Goal: Task Accomplishment & Management: Use online tool/utility

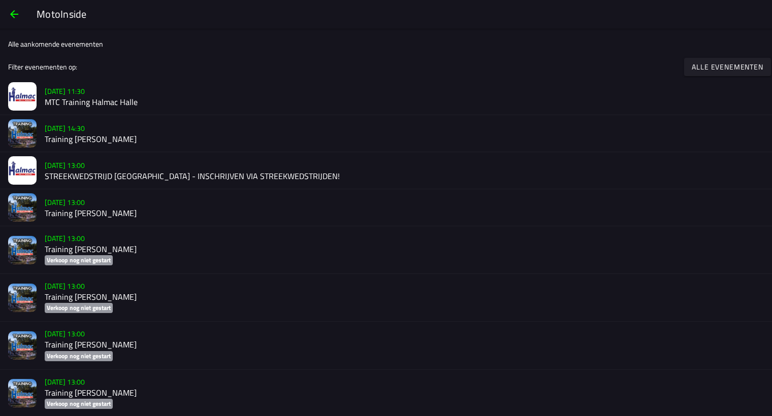
click at [83, 138] on h2 "Training [PERSON_NAME]" at bounding box center [404, 140] width 719 height 10
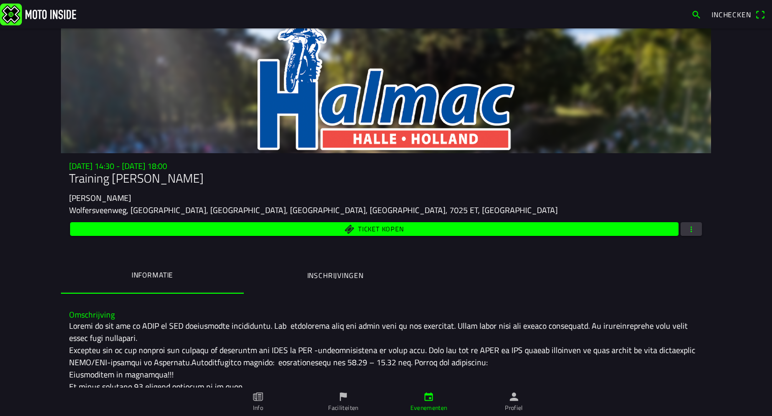
click at [694, 226] on button "button" at bounding box center [690, 229] width 21 height 14
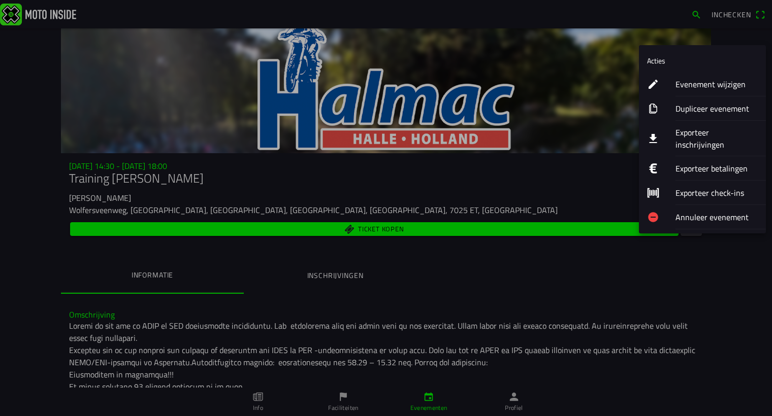
click at [709, 85] on ion-label "Evenement wijzigen" at bounding box center [716, 84] width 82 height 12
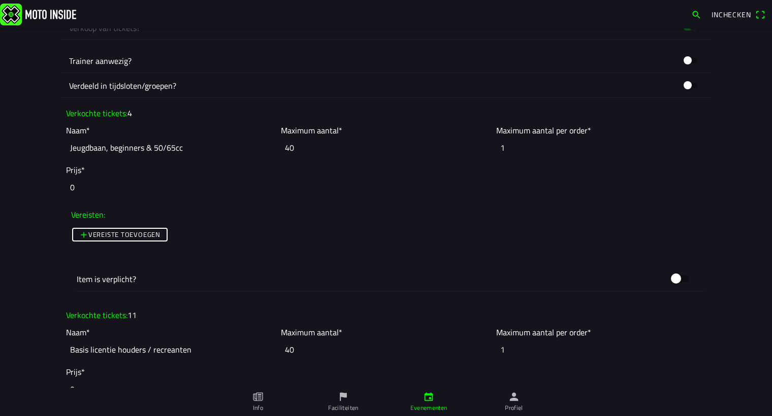
scroll to position [969, 0]
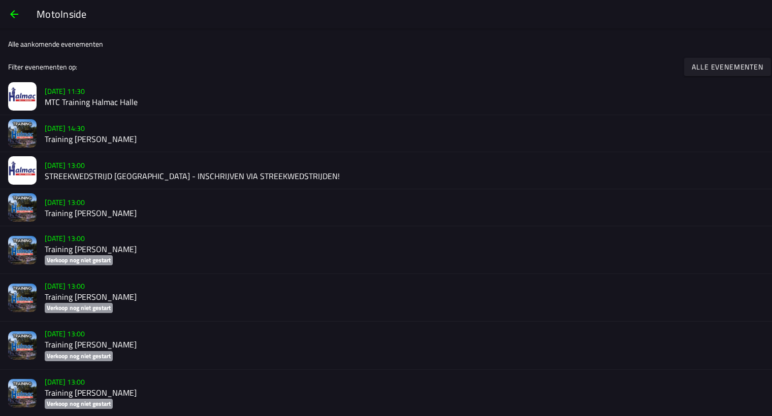
click at [68, 103] on h2 "MTC Training Halmac Halle" at bounding box center [404, 102] width 719 height 10
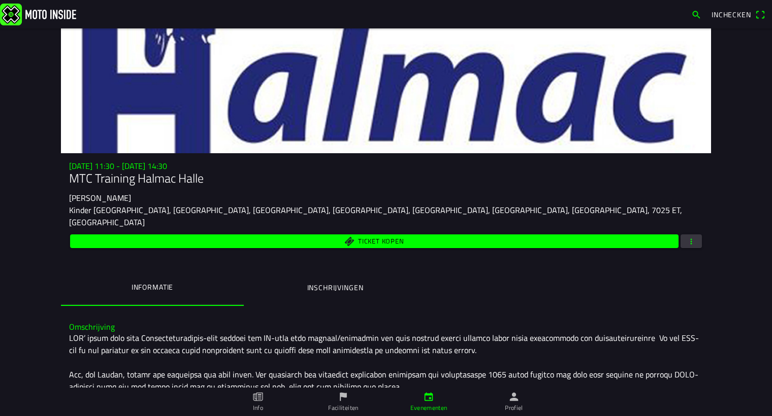
click at [687, 235] on span "button" at bounding box center [691, 242] width 9 height 14
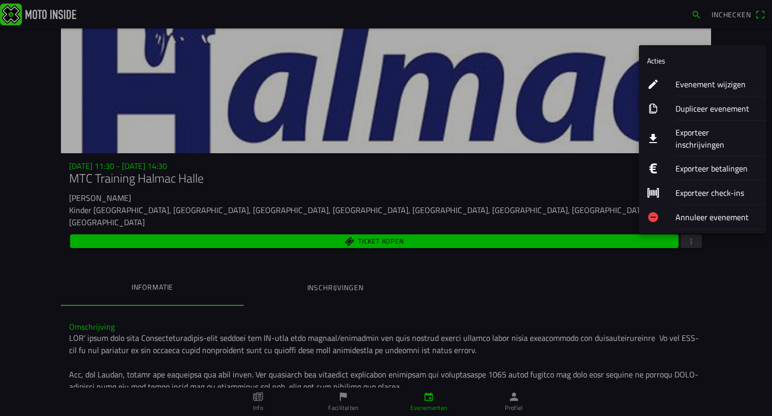
click at [693, 81] on ion-label "Evenement wijzigen" at bounding box center [716, 84] width 82 height 12
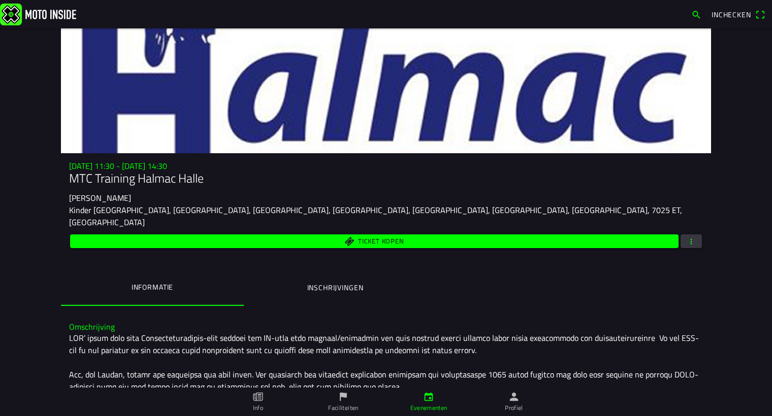
click at [687, 235] on span "button" at bounding box center [691, 242] width 9 height 14
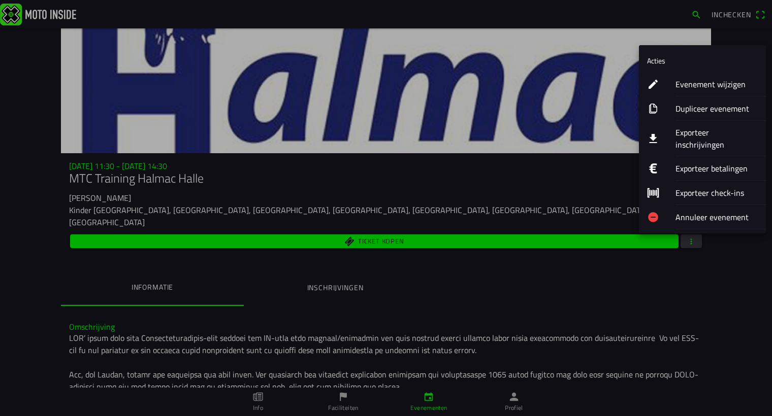
click at [721, 129] on ion-label "Exporteer inschrijvingen" at bounding box center [716, 138] width 82 height 24
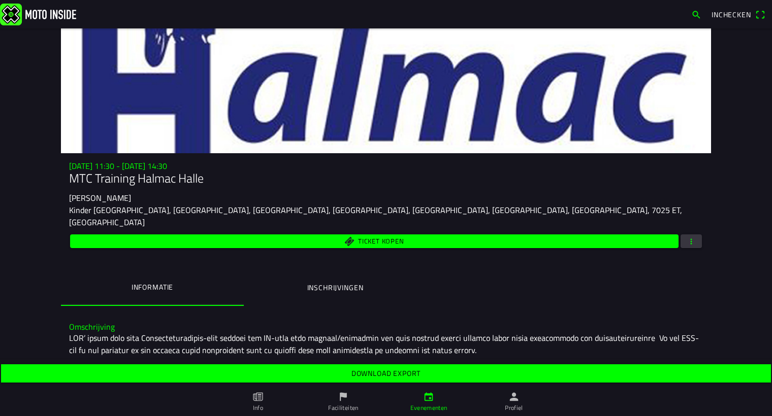
click at [0, 0] on slot "Download export" at bounding box center [0, 0] width 0 height 0
